Goal: Task Accomplishment & Management: Manage account settings

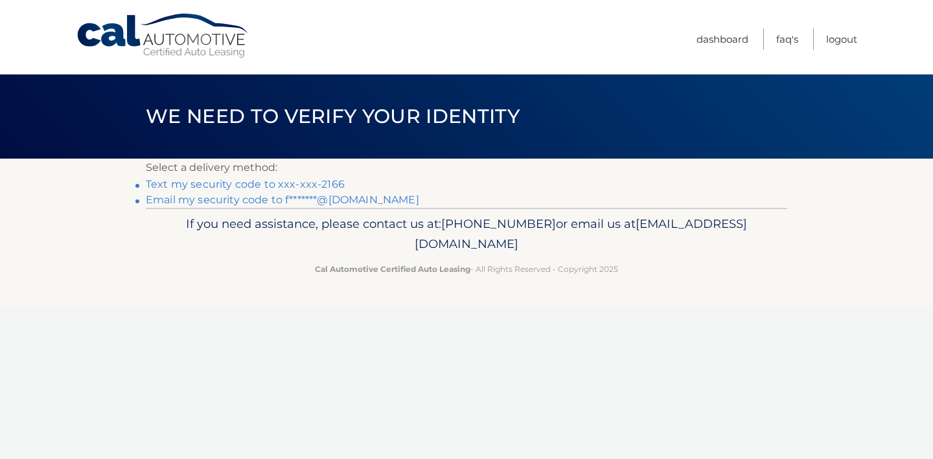
click at [205, 187] on link "Text my security code to xxx-xxx-2166" at bounding box center [245, 184] width 199 height 12
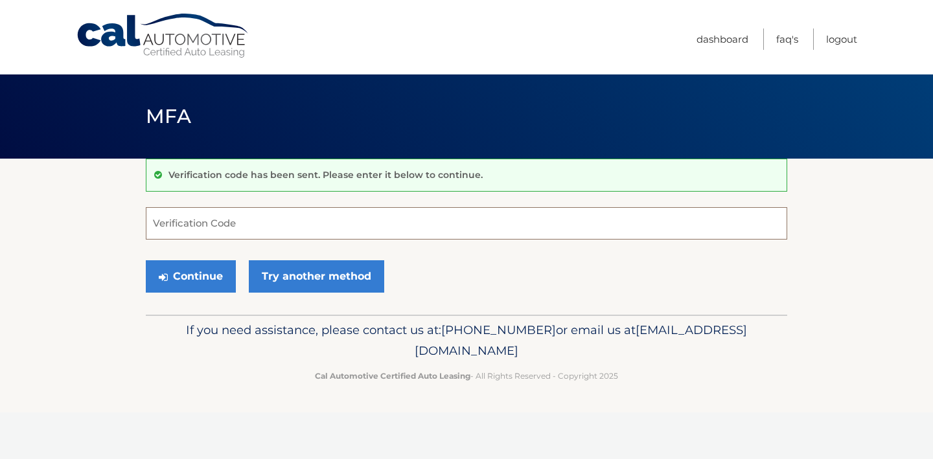
click at [169, 222] on input "Verification Code" at bounding box center [466, 223] width 641 height 32
type input "212902"
click at [173, 269] on button "Continue" at bounding box center [191, 276] width 90 height 32
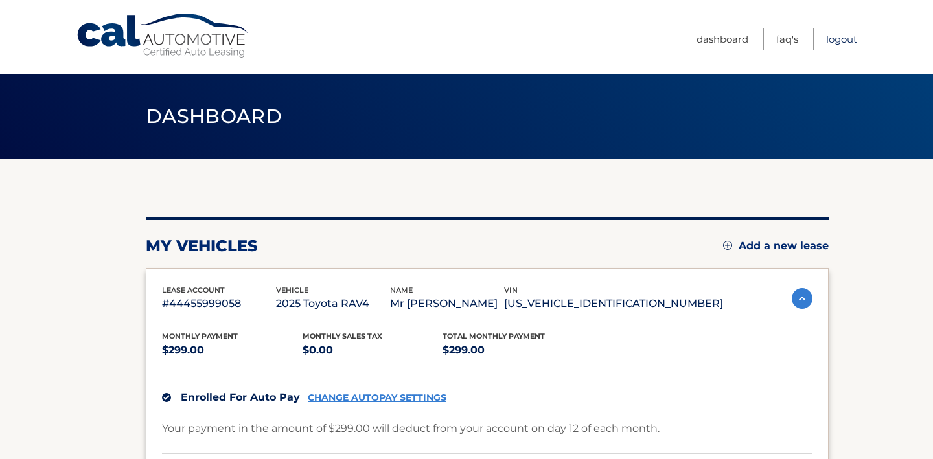
click at [851, 36] on link "Logout" at bounding box center [841, 39] width 31 height 21
